Goal: Task Accomplishment & Management: Use online tool/utility

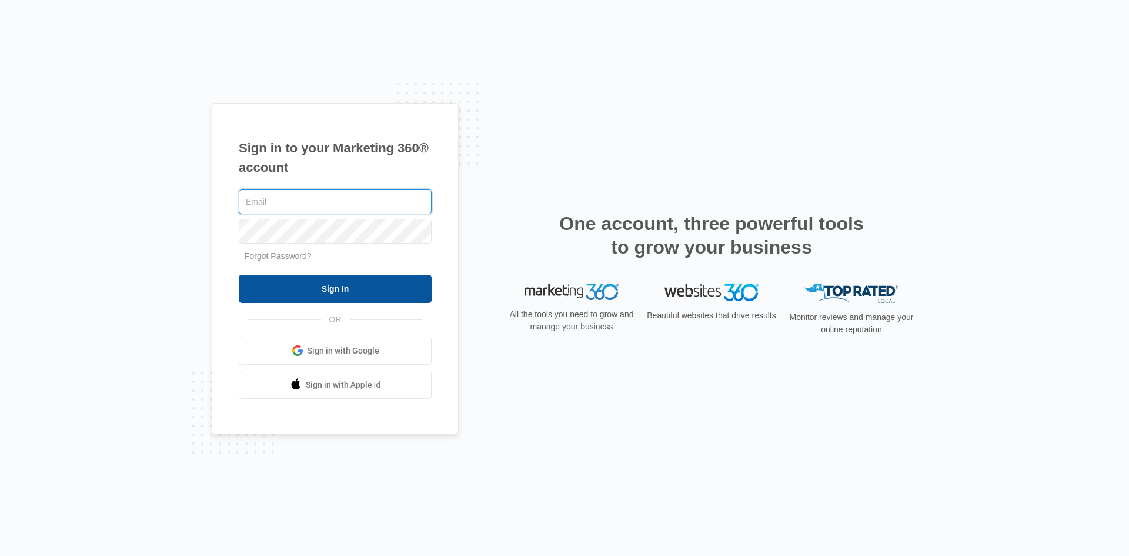
type input "[PERSON_NAME][EMAIL_ADDRESS][PERSON_NAME][DOMAIN_NAME]"
click at [326, 292] on input "Sign In" at bounding box center [335, 289] width 193 height 28
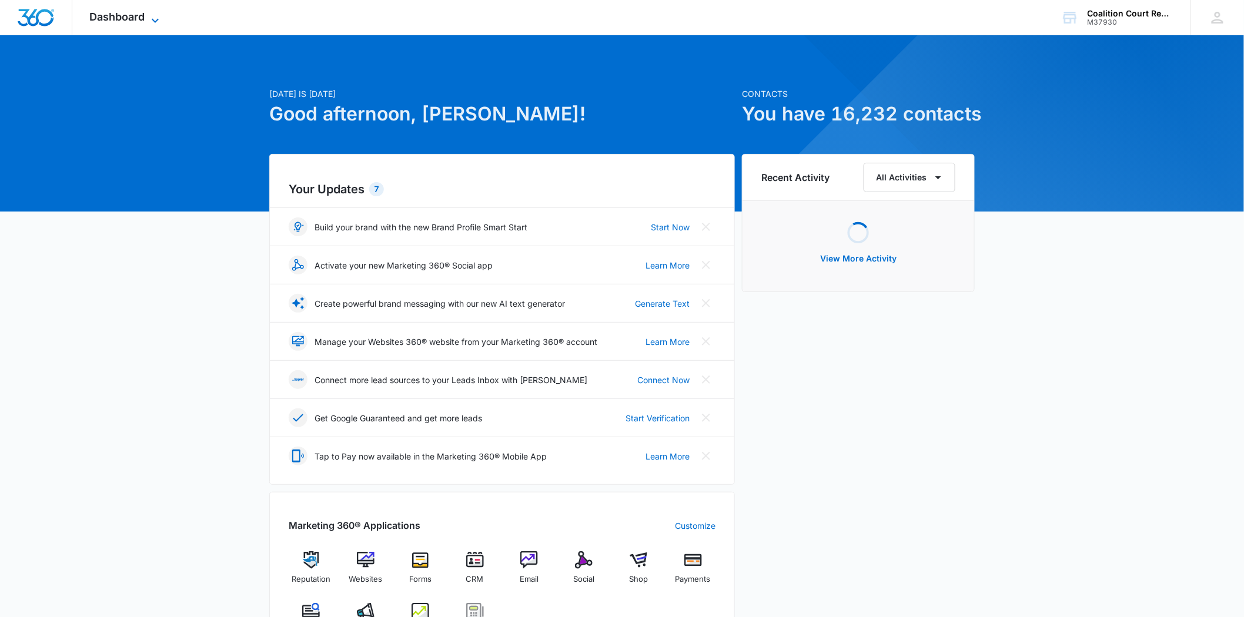
click at [141, 19] on span "Dashboard" at bounding box center [117, 17] width 55 height 12
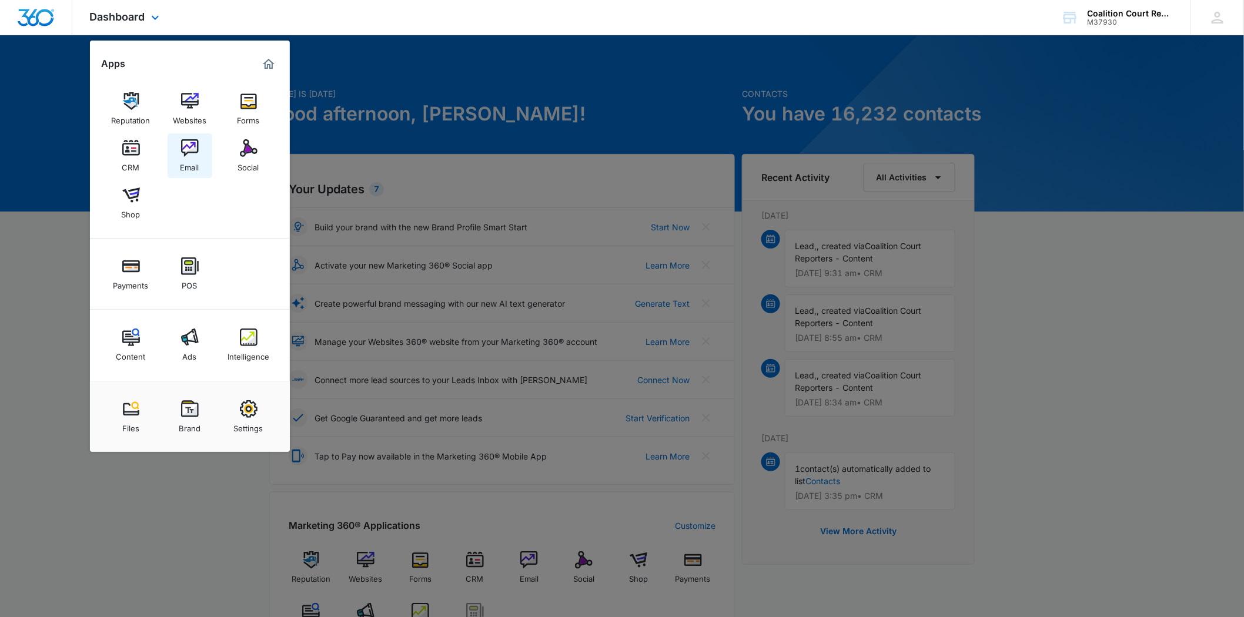
click at [190, 153] on img at bounding box center [190, 148] width 18 height 18
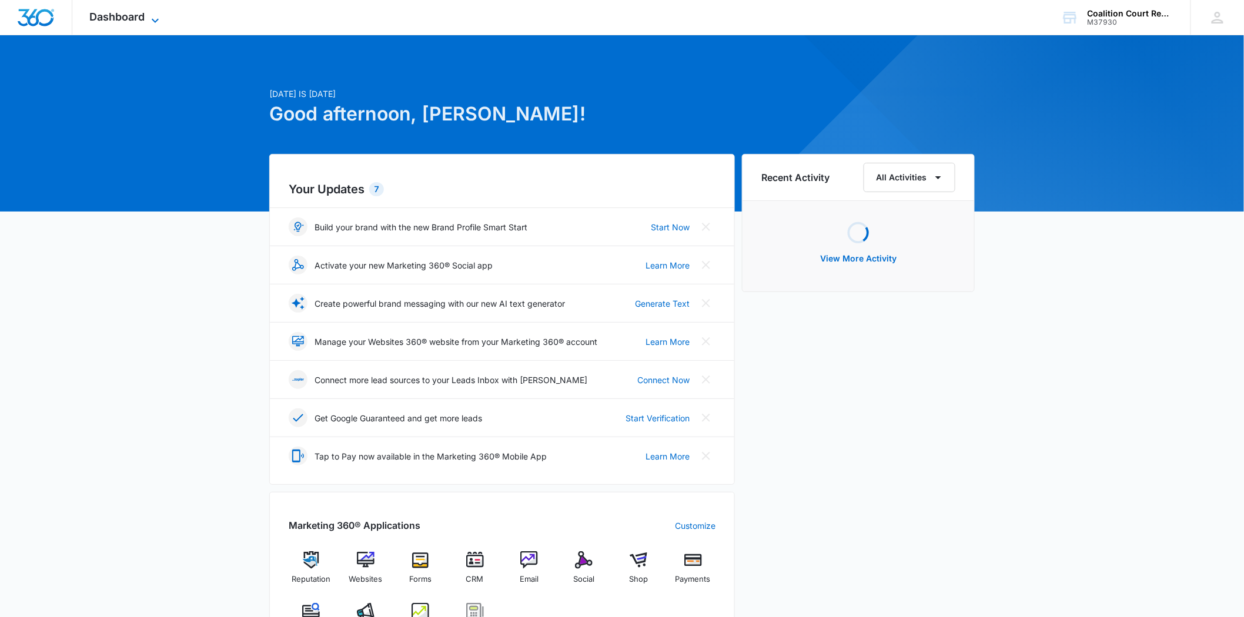
click at [155, 16] on icon at bounding box center [155, 21] width 14 height 14
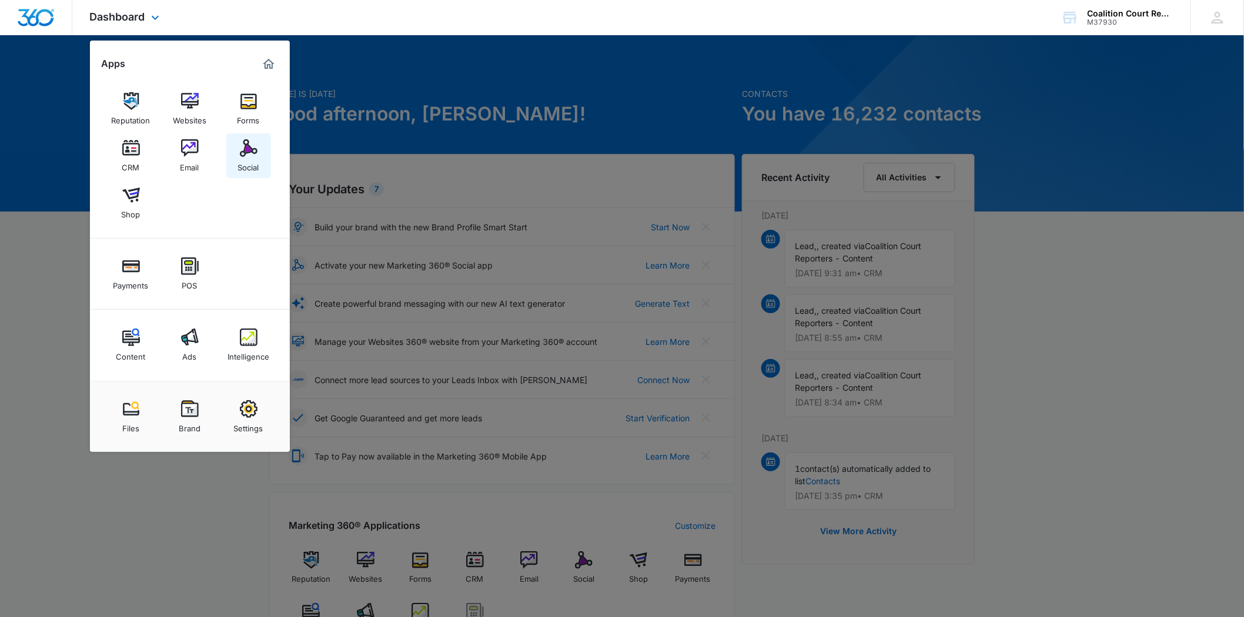
click at [240, 146] on img at bounding box center [249, 148] width 18 height 18
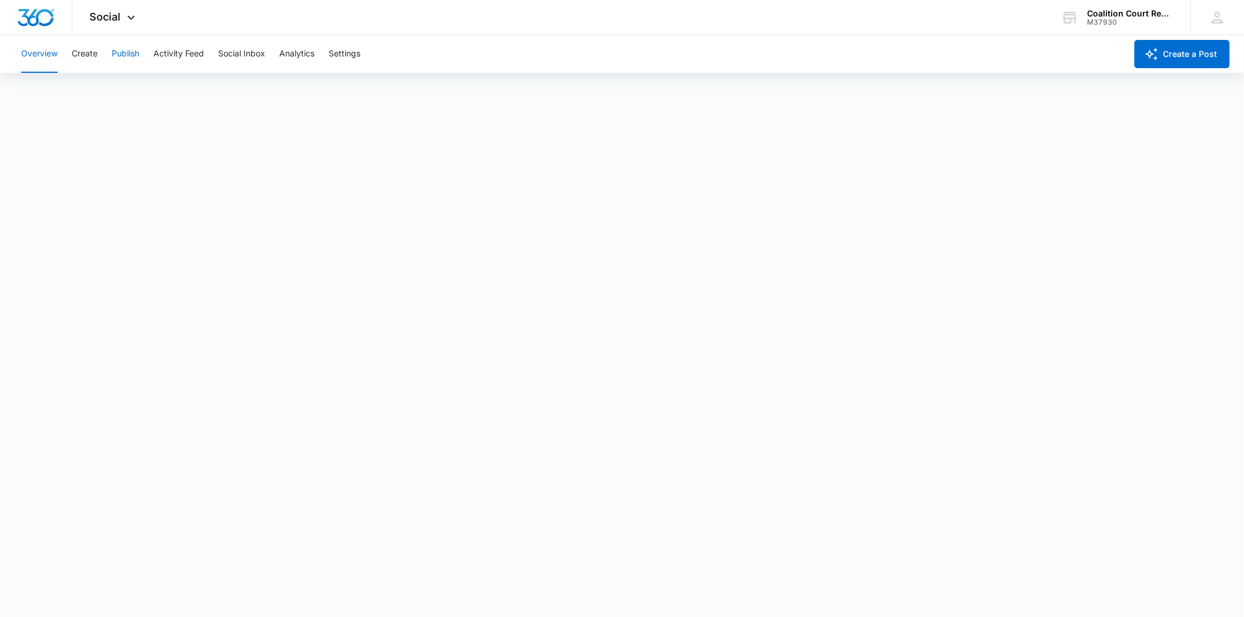
click at [114, 49] on button "Publish" at bounding box center [126, 54] width 28 height 38
